Goal: Communication & Community: Connect with others

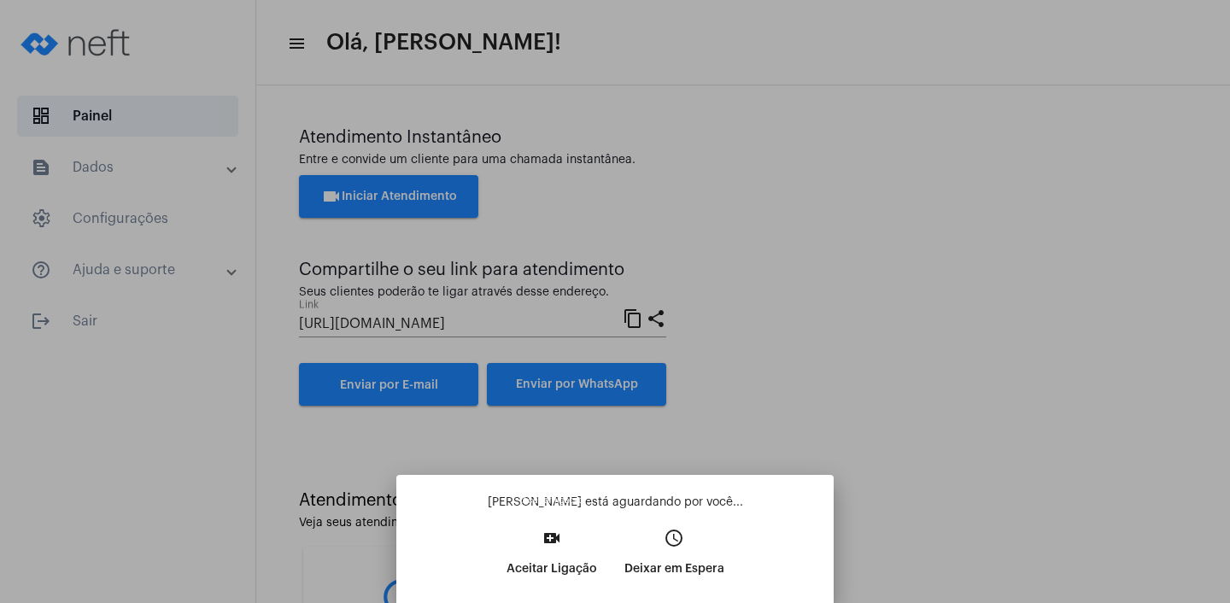
click at [541, 555] on p "Aceitar Ligação" at bounding box center [552, 569] width 91 height 31
